Goal: Navigation & Orientation: Find specific page/section

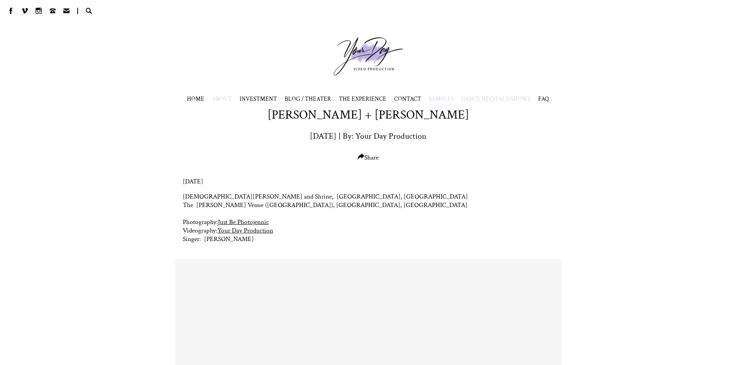
click at [218, 98] on span "ABOUT" at bounding box center [222, 99] width 20 height 8
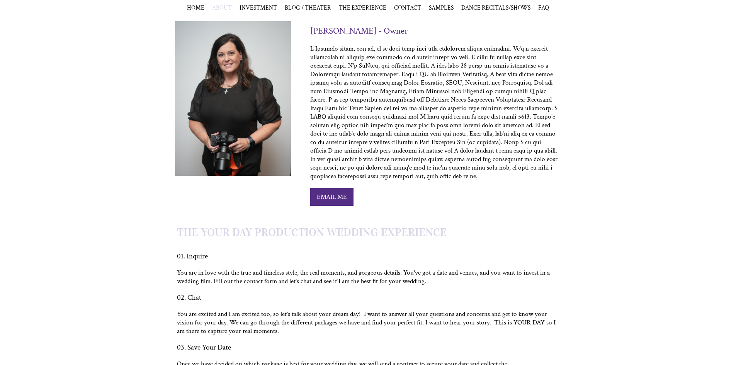
scroll to position [39, 0]
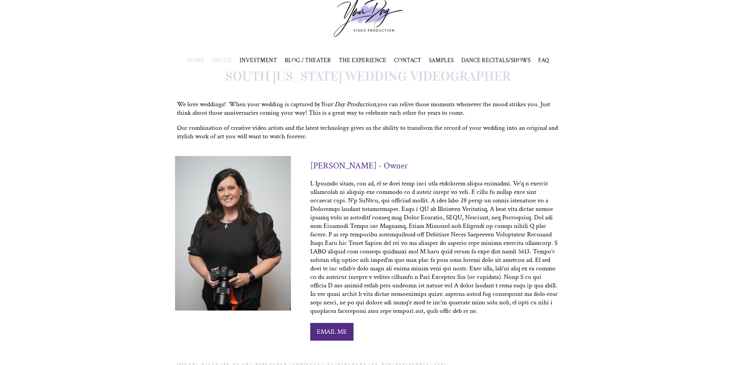
click at [195, 59] on span "HOME" at bounding box center [195, 60] width 17 height 8
